Goal: Transaction & Acquisition: Book appointment/travel/reservation

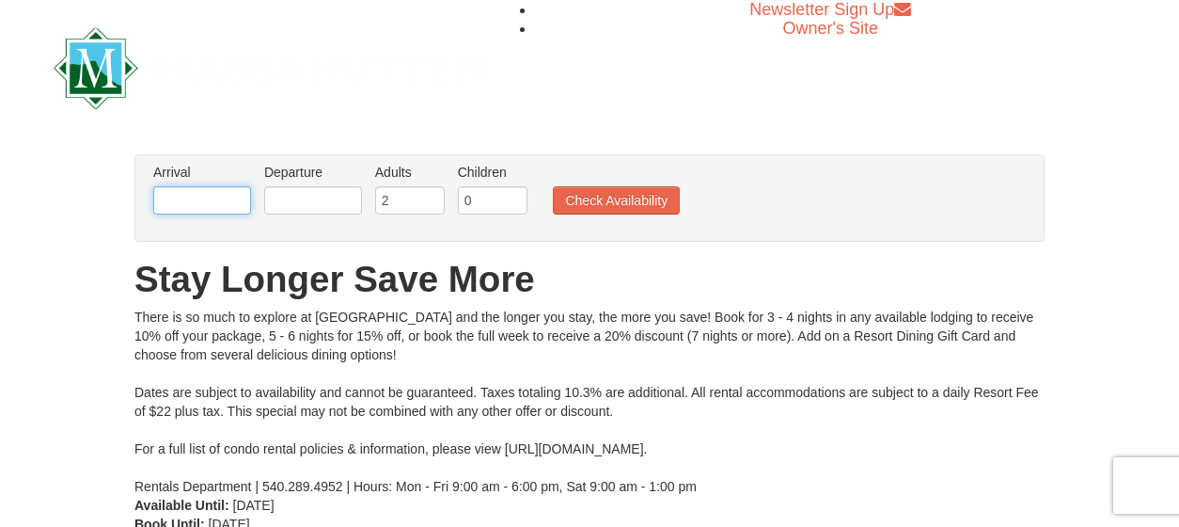
click at [217, 201] on input "text" at bounding box center [202, 200] width 98 height 28
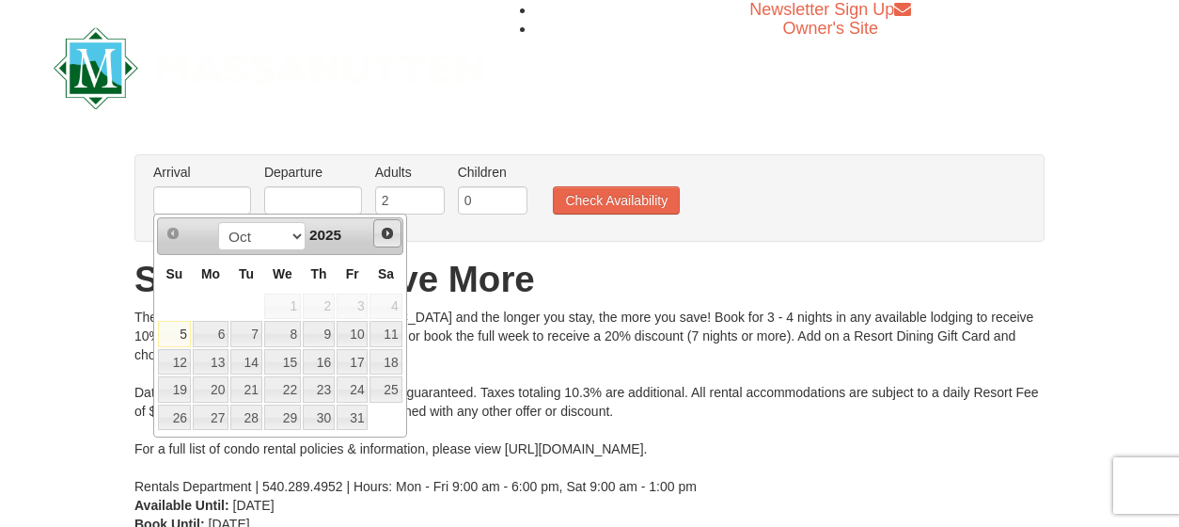
click at [388, 229] on span "Next" at bounding box center [387, 233] width 15 height 15
click at [386, 387] on link "27" at bounding box center [386, 389] width 32 height 26
type input "[DATE]"
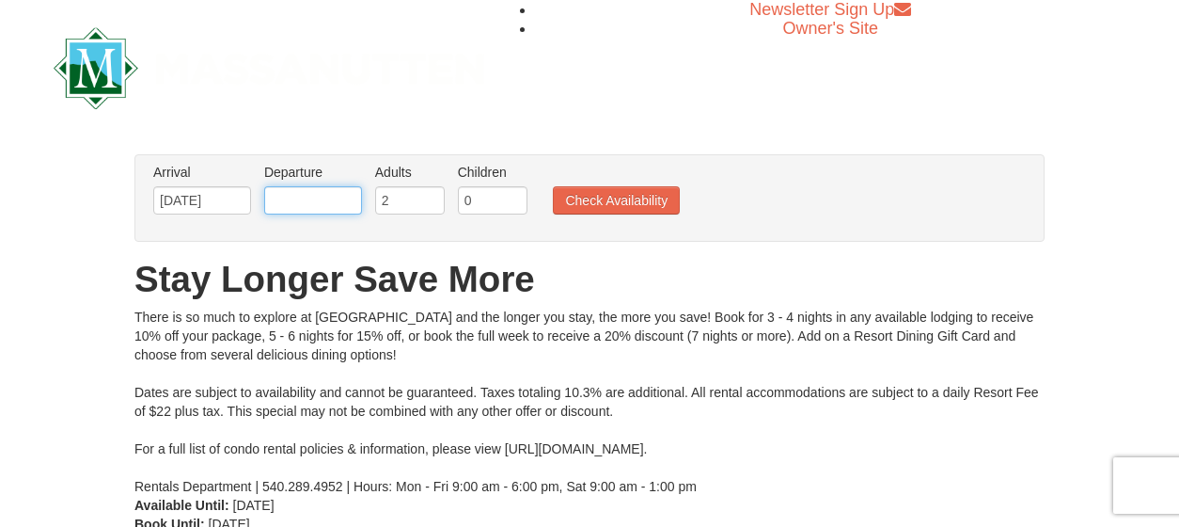
click at [341, 205] on input "text" at bounding box center [313, 200] width 98 height 28
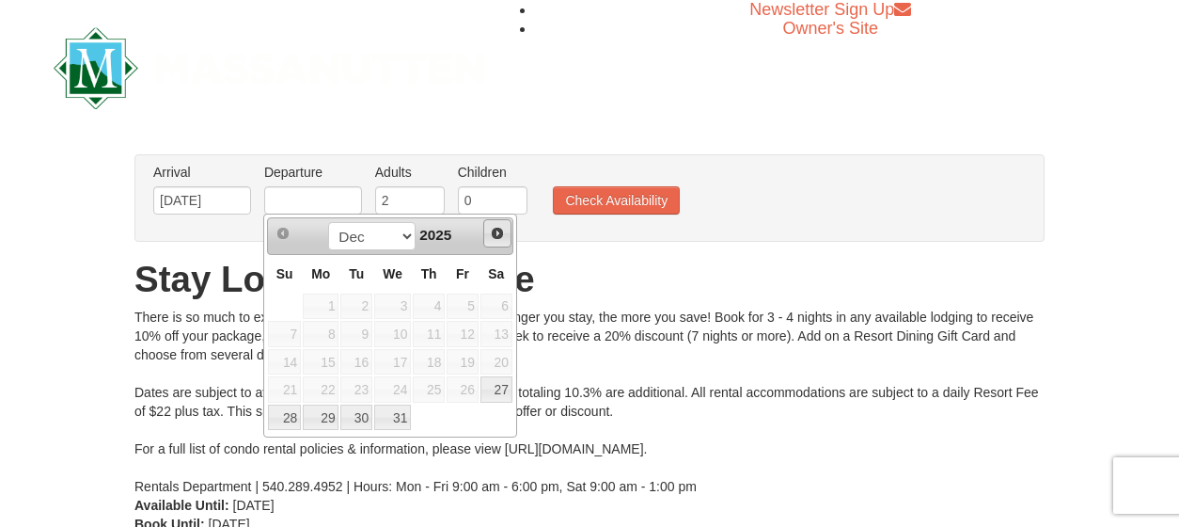
click at [499, 227] on span "Next" at bounding box center [497, 233] width 15 height 15
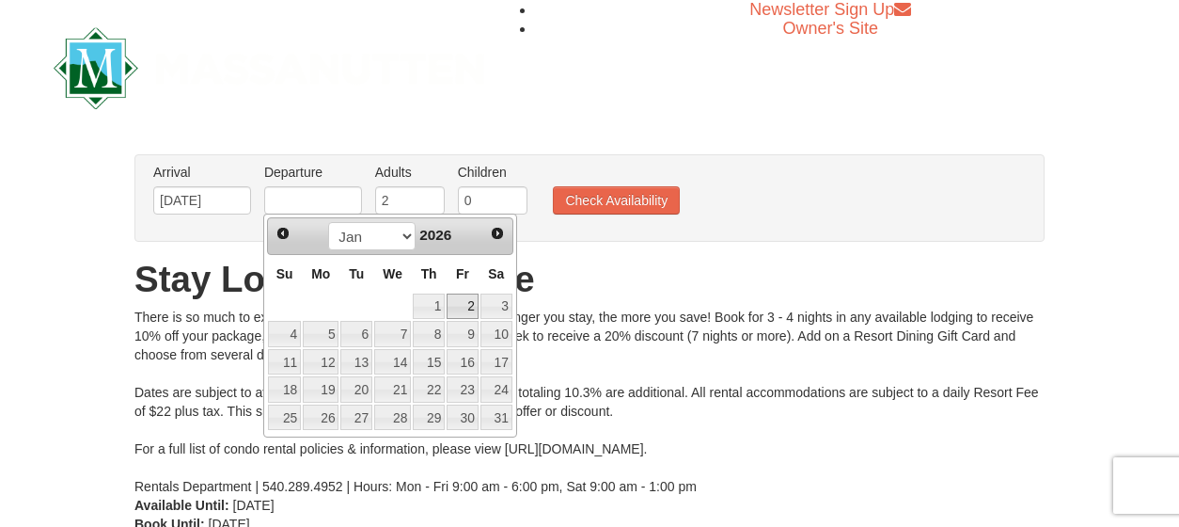
click at [463, 305] on link "2" at bounding box center [463, 306] width 32 height 26
type input "[DATE]"
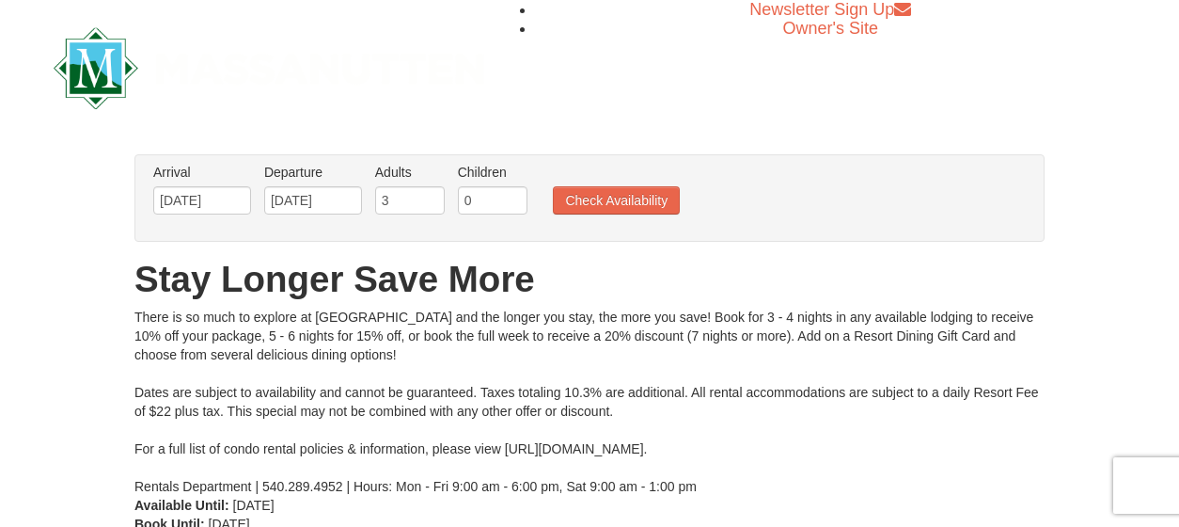
click at [428, 195] on input "3" at bounding box center [410, 200] width 70 height 28
type input "4"
click at [428, 195] on input "4" at bounding box center [410, 200] width 70 height 28
click at [510, 194] on input "1" at bounding box center [493, 200] width 70 height 28
type input "2"
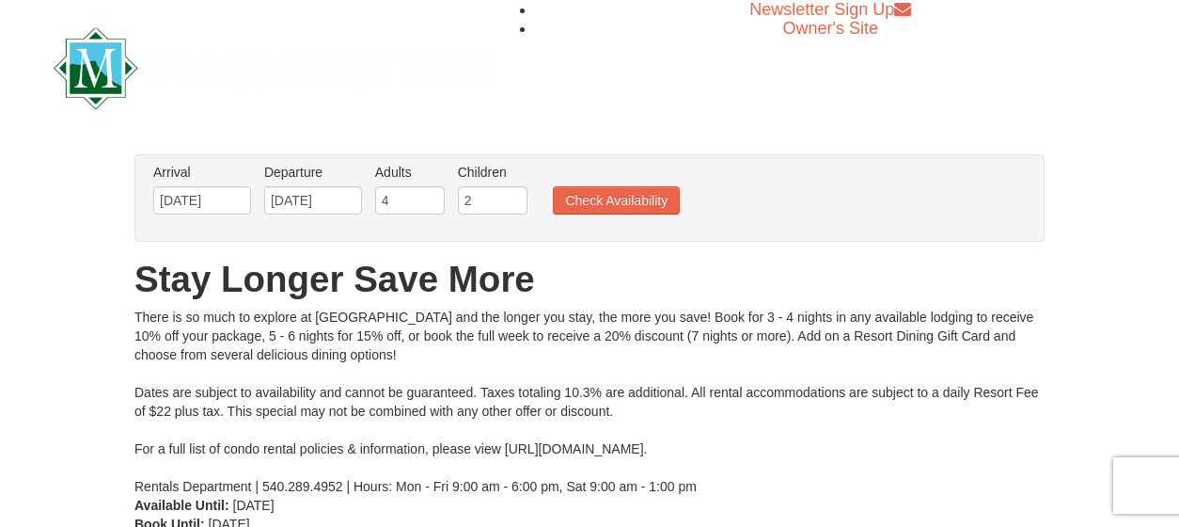
click at [510, 194] on input "2" at bounding box center [493, 200] width 70 height 28
click at [577, 196] on button "Check Availability" at bounding box center [616, 200] width 127 height 28
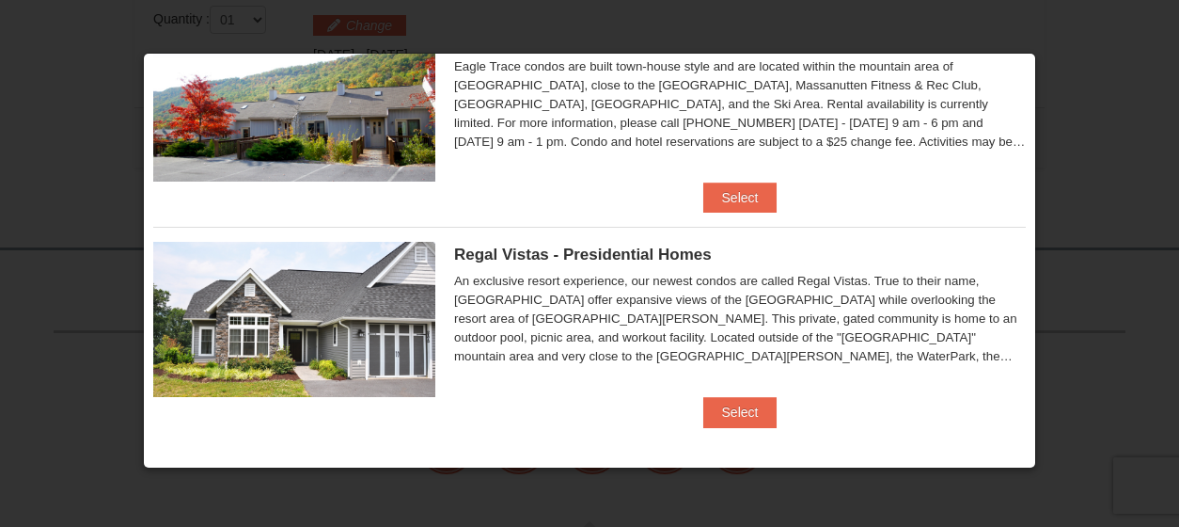
scroll to position [88, 0]
click at [746, 408] on button "Select" at bounding box center [741, 411] width 74 height 30
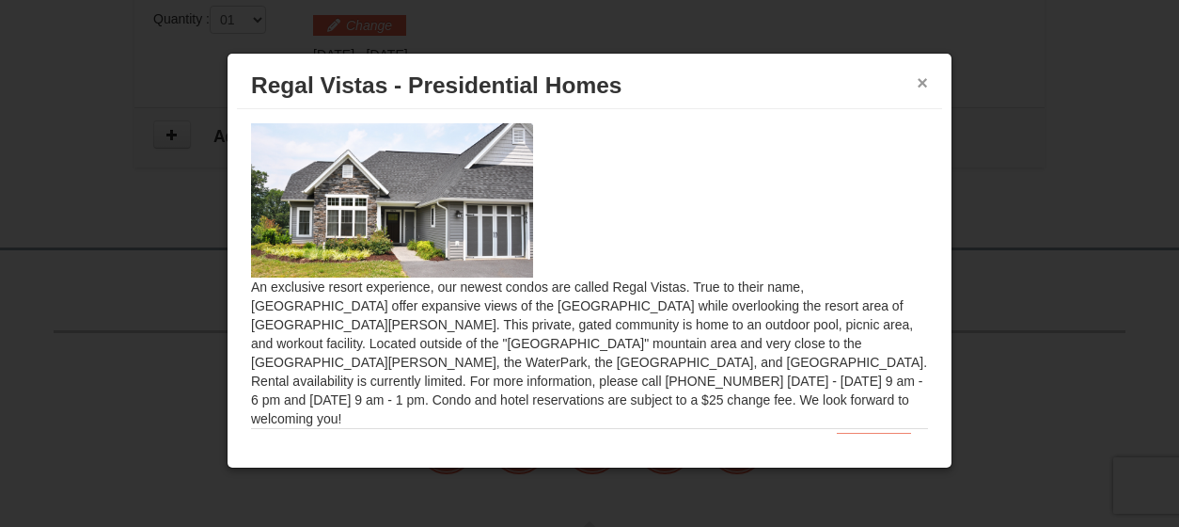
click at [922, 81] on button "×" at bounding box center [922, 82] width 11 height 19
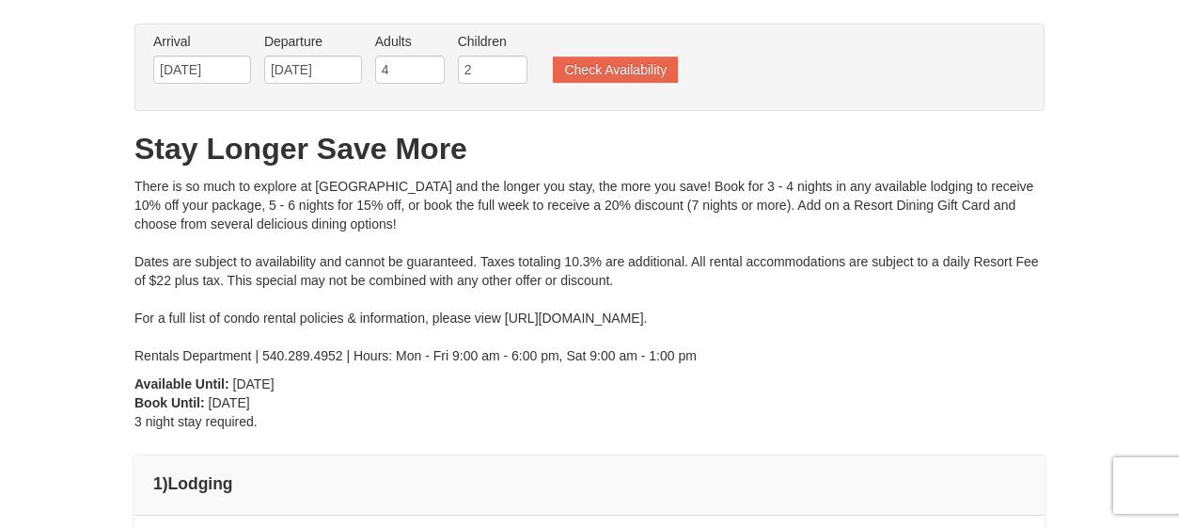
scroll to position [83, 0]
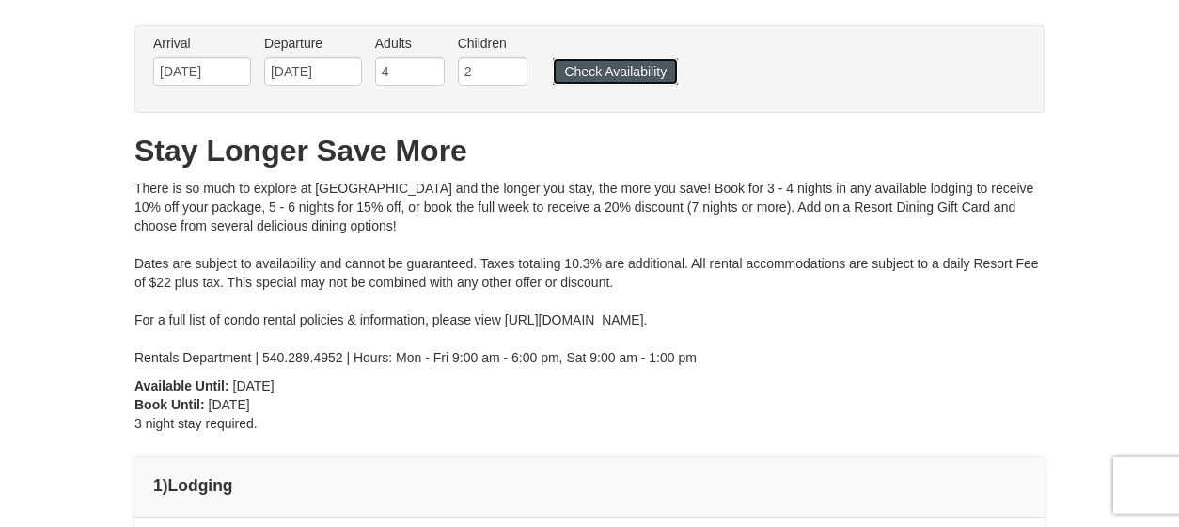
click at [631, 66] on button "Check Availability" at bounding box center [615, 71] width 125 height 26
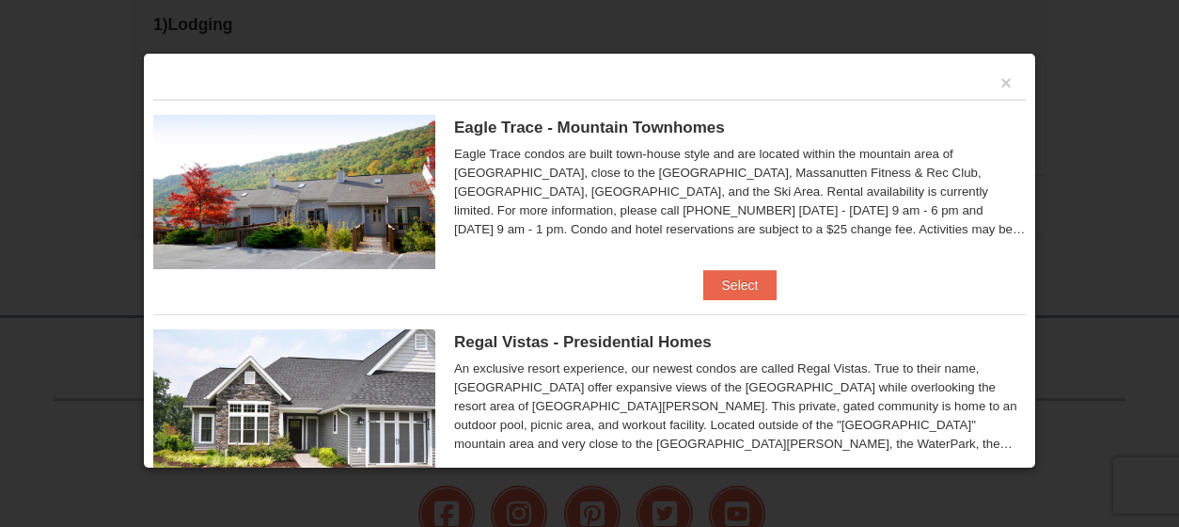
scroll to position [544, 0]
click at [725, 281] on button "Select" at bounding box center [741, 285] width 74 height 30
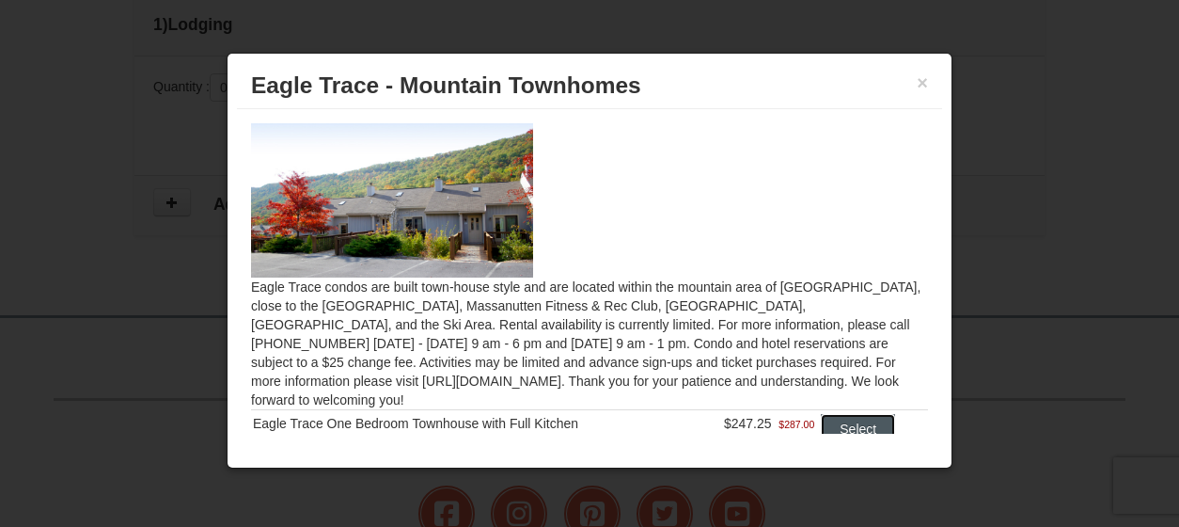
click at [852, 414] on button "Select" at bounding box center [858, 429] width 74 height 30
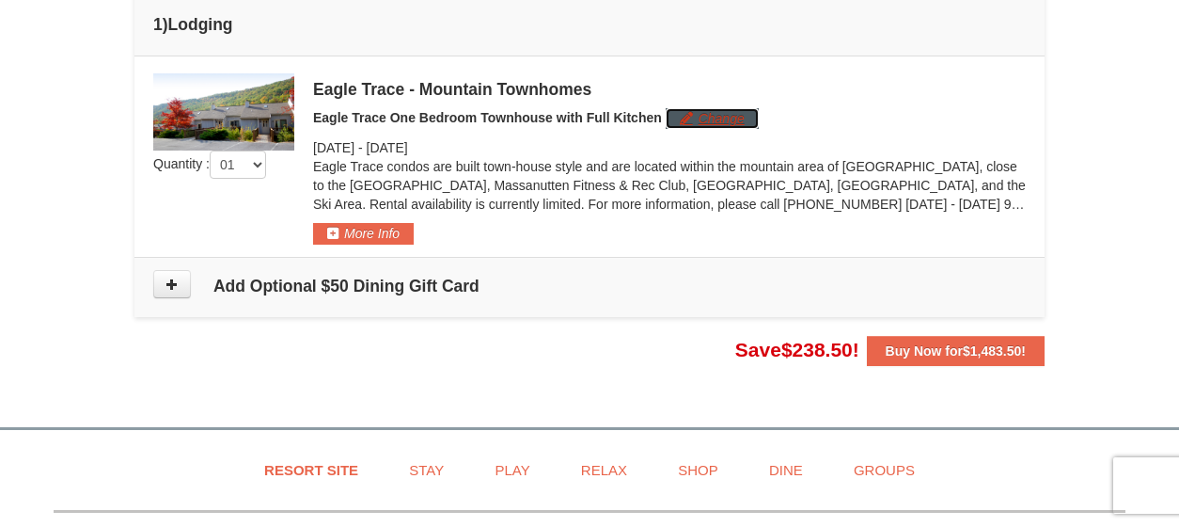
click at [722, 114] on button "Change" at bounding box center [712, 118] width 93 height 21
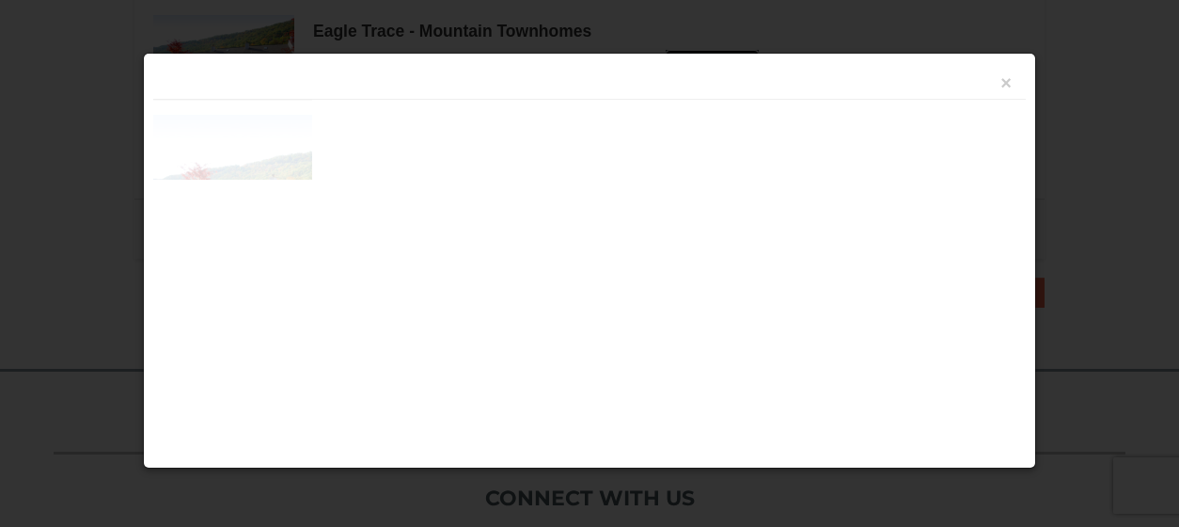
scroll to position [615, 0]
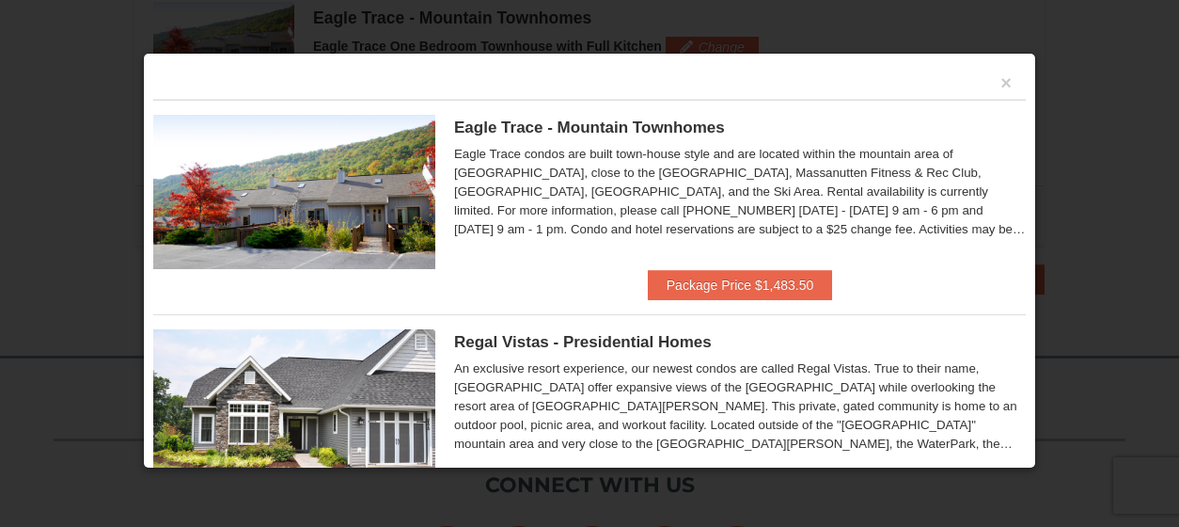
click at [689, 123] on span "Eagle Trace - Mountain Townhomes" at bounding box center [589, 128] width 271 height 18
click at [977, 227] on div "Eagle Trace condos are built town-house style and are located within the mounta…" at bounding box center [740, 192] width 572 height 94
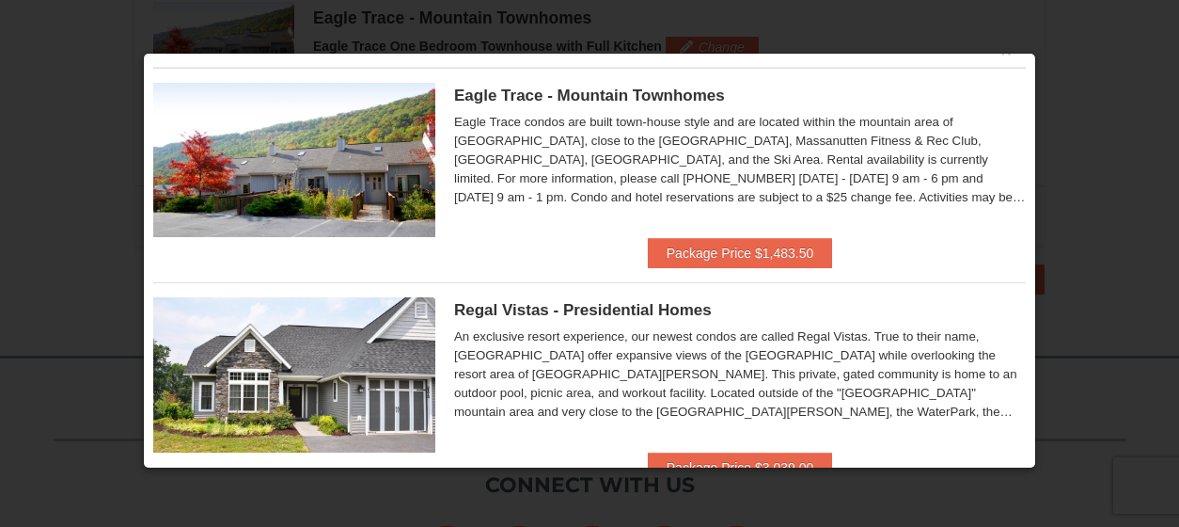
scroll to position [88, 0]
